Goal: Task Accomplishment & Management: Manage account settings

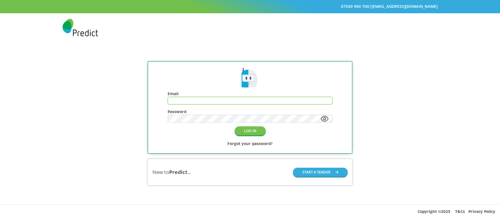
click at [201, 98] on input "text" at bounding box center [250, 100] width 164 height 7
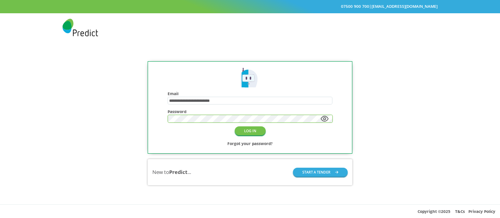
type input "**********"
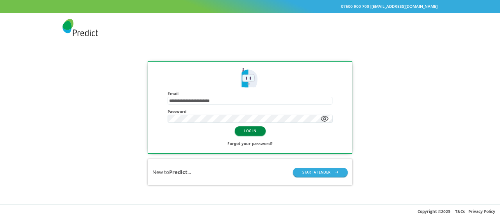
click at [249, 130] on button "LOG IN" at bounding box center [250, 130] width 31 height 9
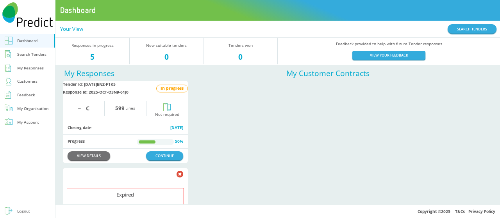
click at [96, 155] on link "VIEW DETAILS" at bounding box center [89, 155] width 43 height 9
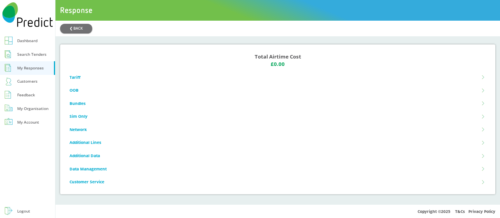
click at [475, 90] on li "OOB" at bounding box center [277, 90] width 416 height 13
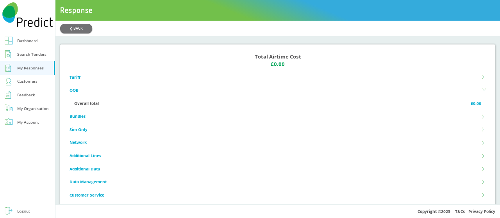
click at [475, 90] on li "OOB" at bounding box center [277, 90] width 416 height 13
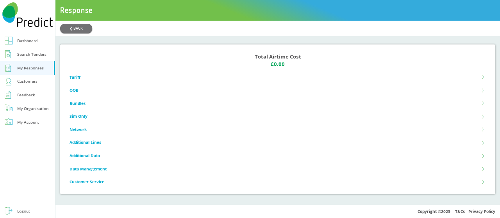
click at [76, 94] on li "OOB" at bounding box center [277, 90] width 416 height 13
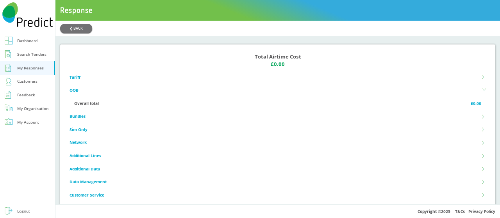
click at [75, 93] on li "OOB" at bounding box center [277, 90] width 416 height 13
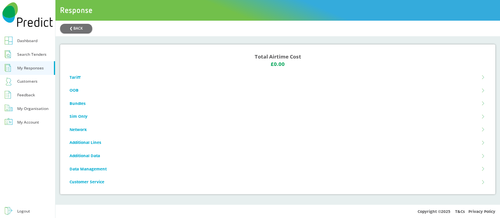
click at [33, 57] on div "Search Tenders" at bounding box center [31, 54] width 29 height 7
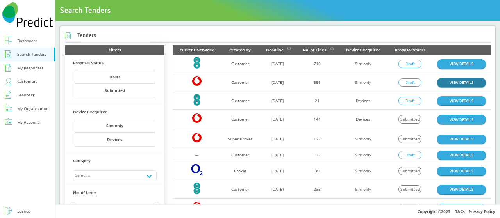
click at [456, 84] on link "VIEW DETAILS" at bounding box center [461, 82] width 49 height 9
